Goal: Information Seeking & Learning: Learn about a topic

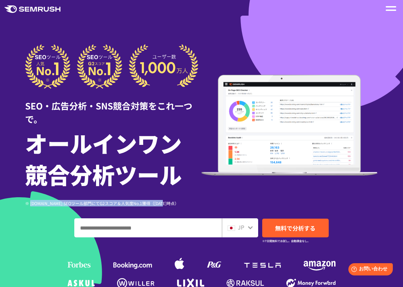
drag, startPoint x: 12, startPoint y: 189, endPoint x: 152, endPoint y: 193, distance: 139.6
click at [152, 200] on div "※ G2.com SEOツール部門にてG2スコア＆人気度No.1獲得（2023年10月時点）" at bounding box center [113, 203] width 177 height 6
drag, startPoint x: 152, startPoint y: 193, endPoint x: 153, endPoint y: 186, distance: 6.7
click at [153, 189] on div "※ G2.com SEOツール部門にてG2スコア＆人気度No.1獲得（2023年10月時点） ※ G2.com SEOツール部門にてG2スコア＆人気度No.1…" at bounding box center [113, 197] width 177 height 17
click at [254, 218] on div "JP" at bounding box center [240, 227] width 36 height 19
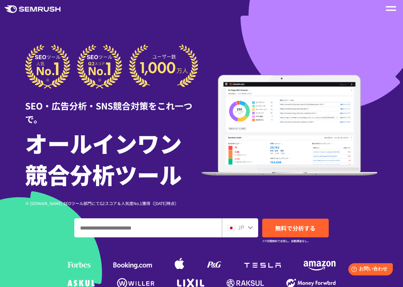
click at [252, 224] on icon at bounding box center [250, 226] width 5 height 5
click at [247, 223] on div "JP" at bounding box center [239, 227] width 22 height 9
click at [249, 226] on icon at bounding box center [250, 227] width 5 height 3
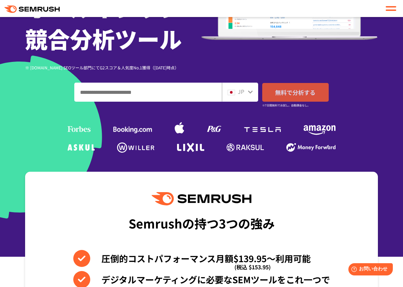
scroll to position [136, 0]
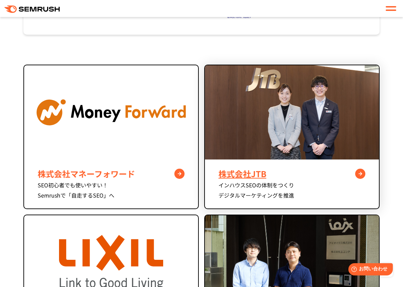
scroll to position [238, 0]
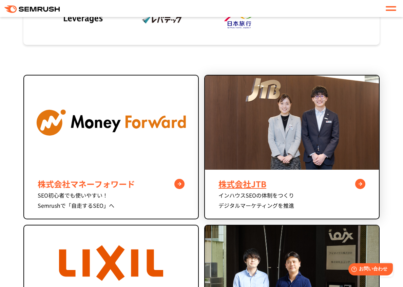
click at [248, 190] on div "株式会社JTB" at bounding box center [292, 184] width 147 height 12
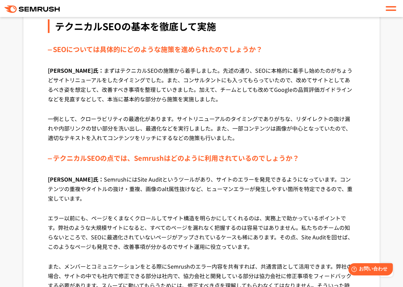
scroll to position [1222, 0]
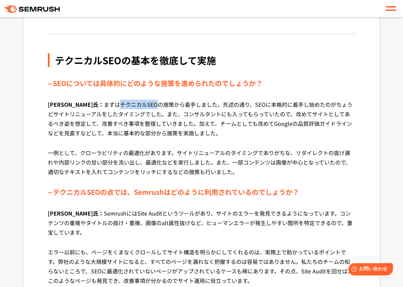
drag, startPoint x: 87, startPoint y: 95, endPoint x: 124, endPoint y: 94, distance: 37.0
click at [124, 99] on p "[PERSON_NAME]氏： まずはテクニカルSEOの施策から着手しました。先述の通り、SEOに本格的に着手し始めたのがちょうどサイトリニューアルをしたタイ…" at bounding box center [202, 123] width 308 height 48
click at [296, 117] on p "[PERSON_NAME]氏： まずはテクニカルSEOの施策から着手しました。先述の通り、SEOに本格的に着手し始めたのがちょうどサイトリニューアルをしたタイ…" at bounding box center [202, 123] width 308 height 48
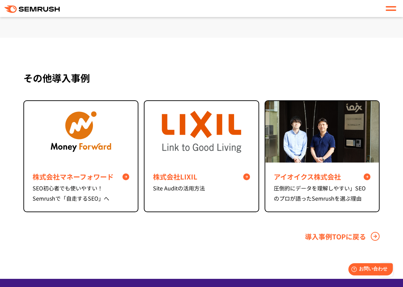
scroll to position [3090, 0]
